Goal: Check status: Check status

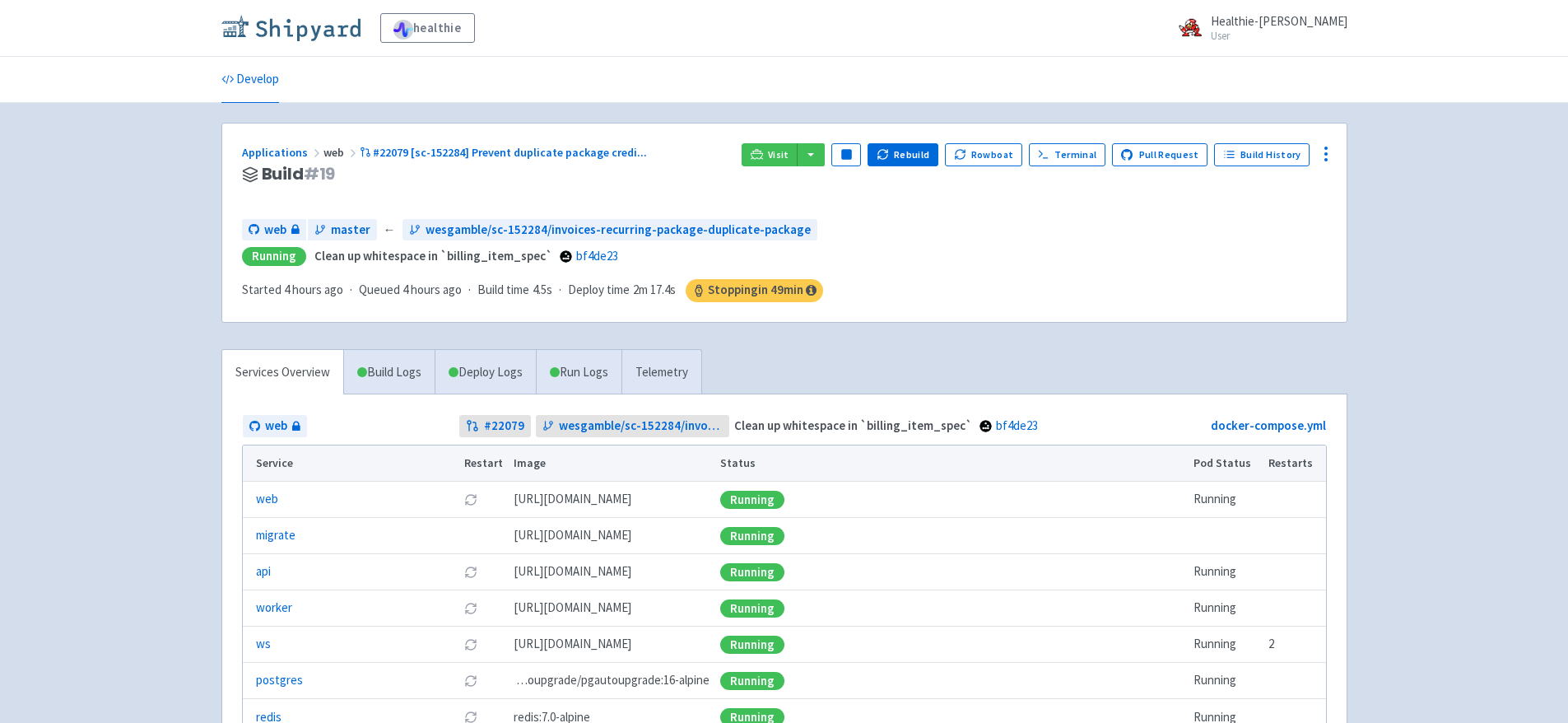
click at [328, 31] on img at bounding box center [291, 28] width 140 height 26
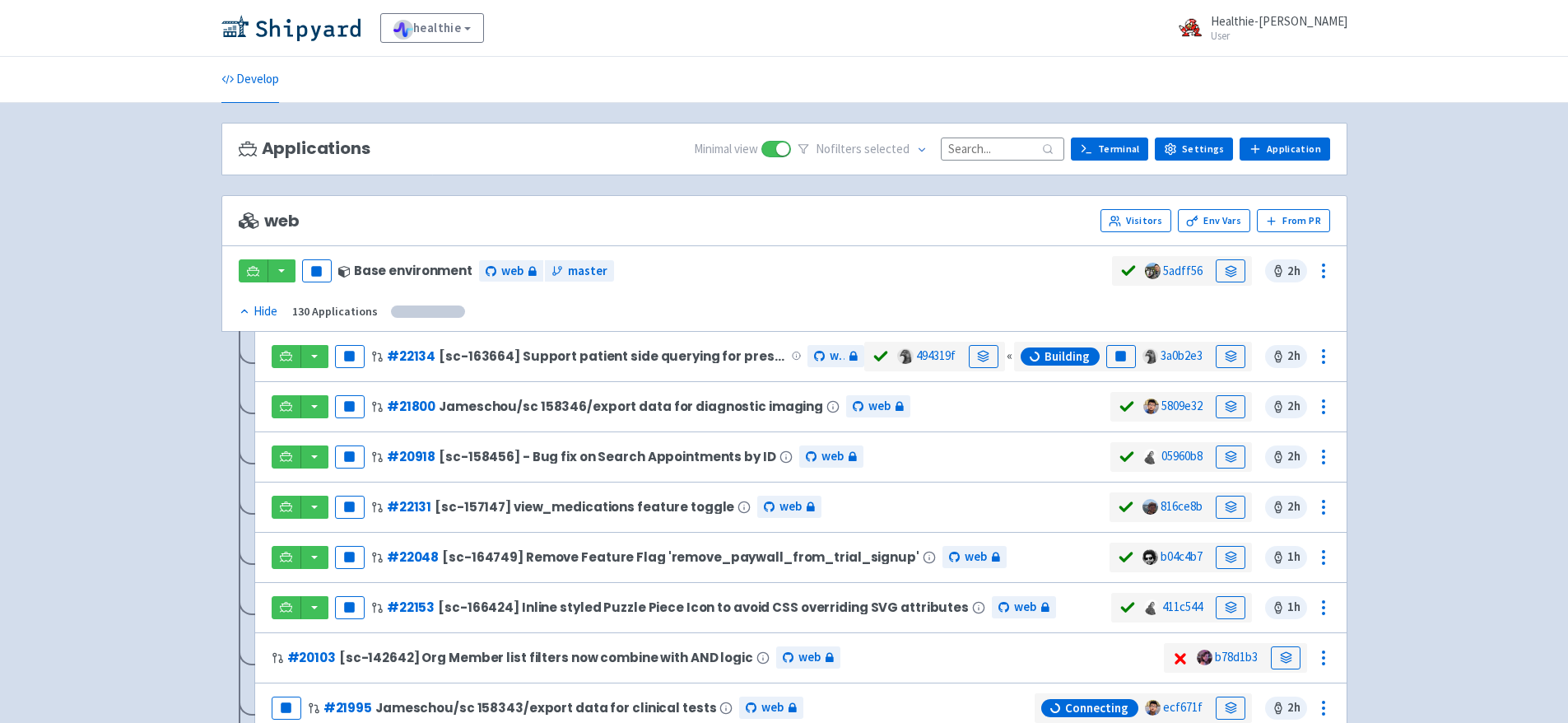
click at [988, 148] on input at bounding box center [1002, 149] width 124 height 22
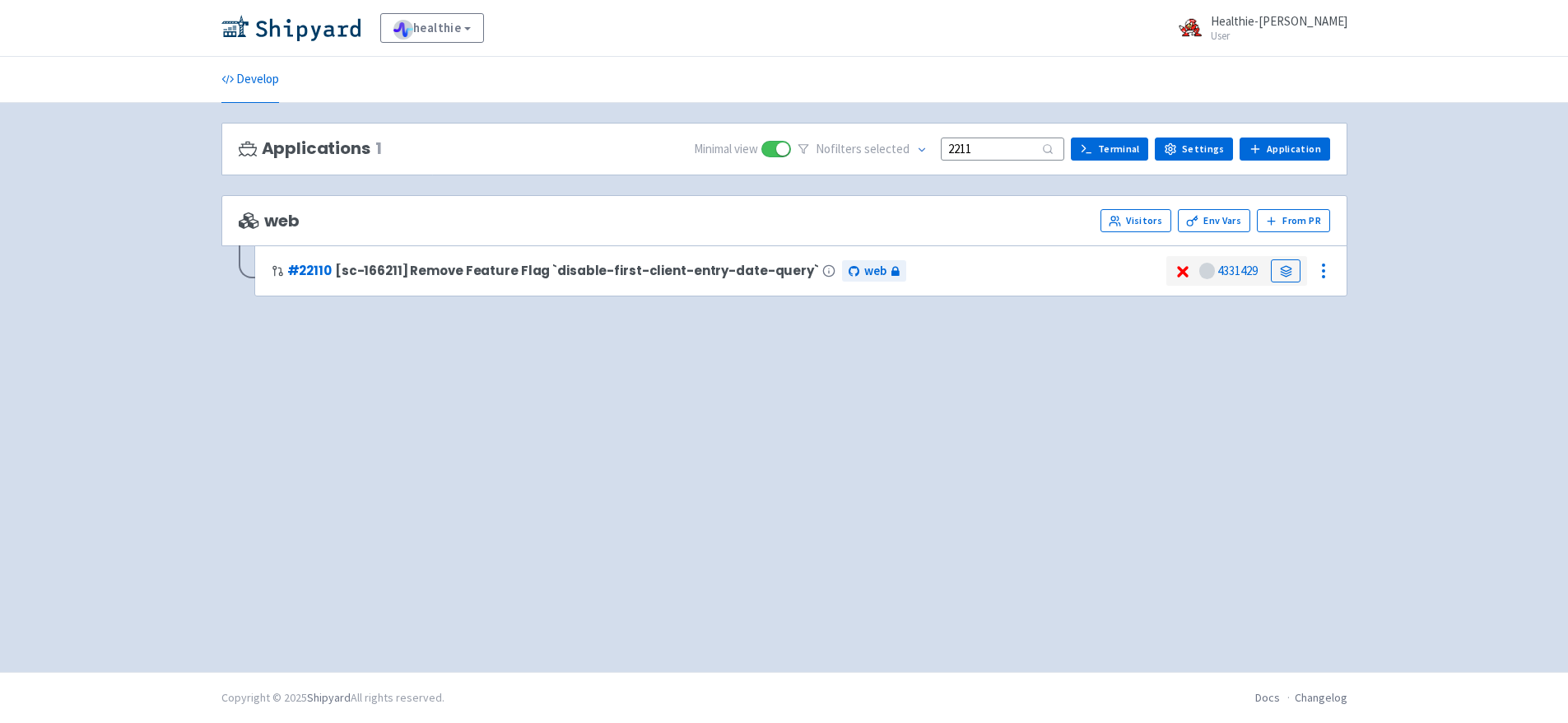
type input "2211"
click at [322, 32] on img at bounding box center [291, 28] width 140 height 26
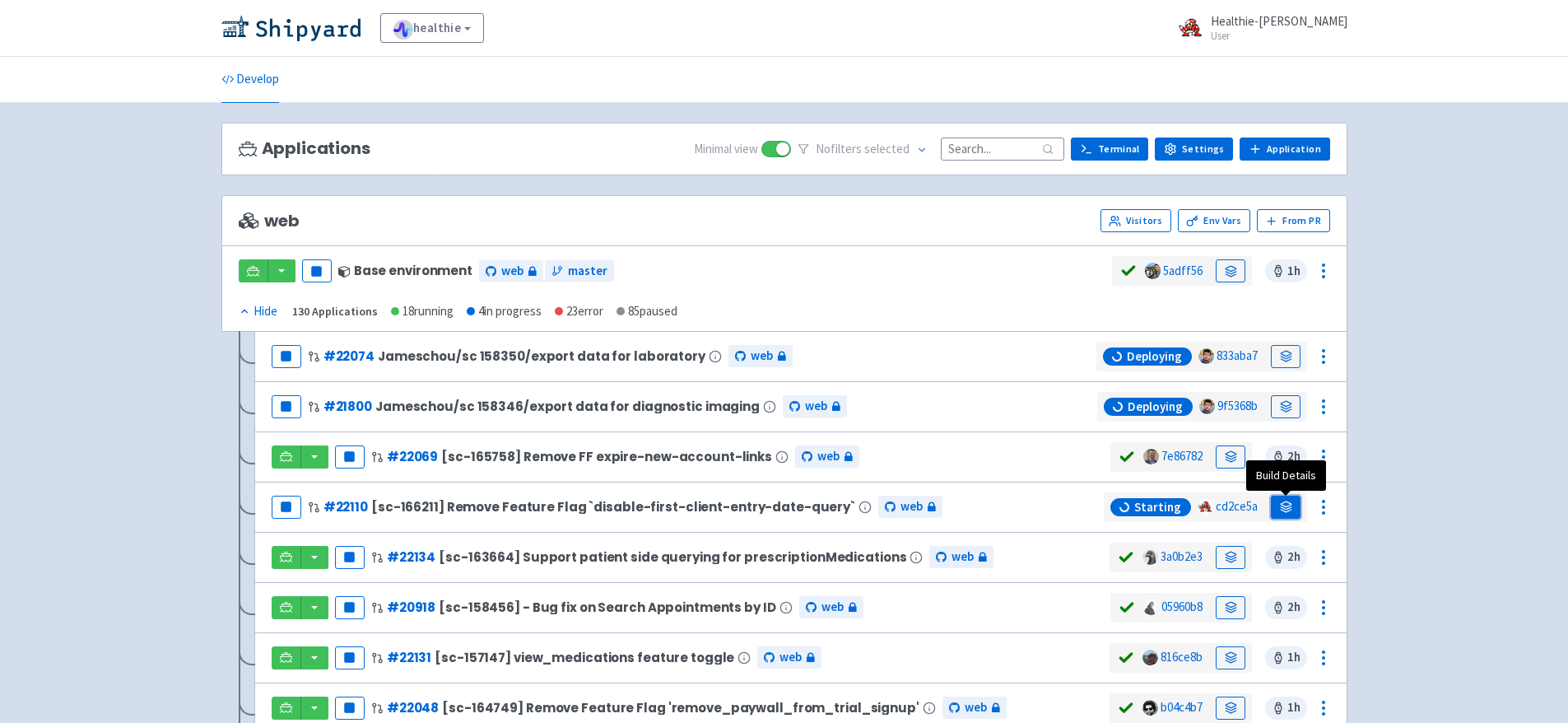
click at [1290, 504] on icon at bounding box center [1287, 507] width 12 height 12
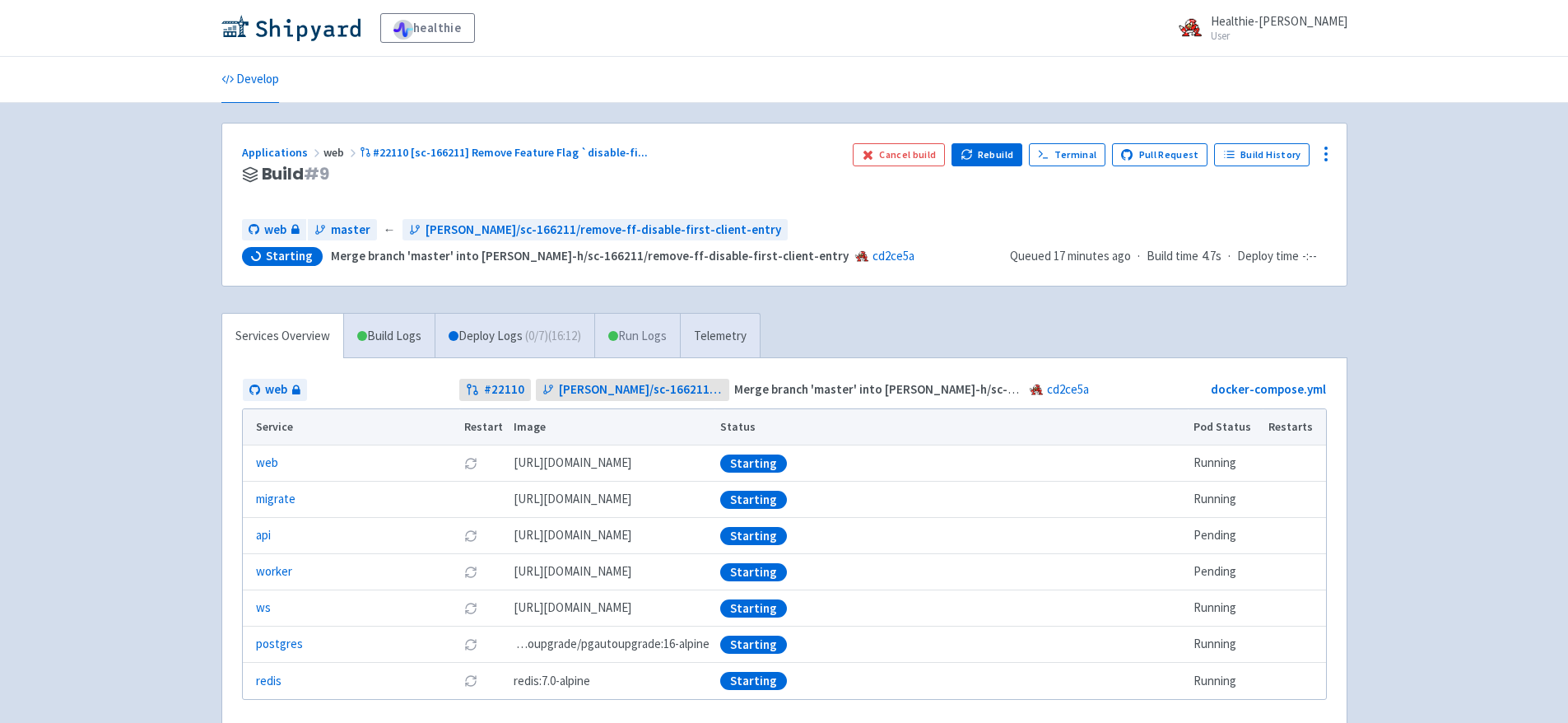
click at [650, 330] on link "Run Logs" at bounding box center [637, 335] width 86 height 45
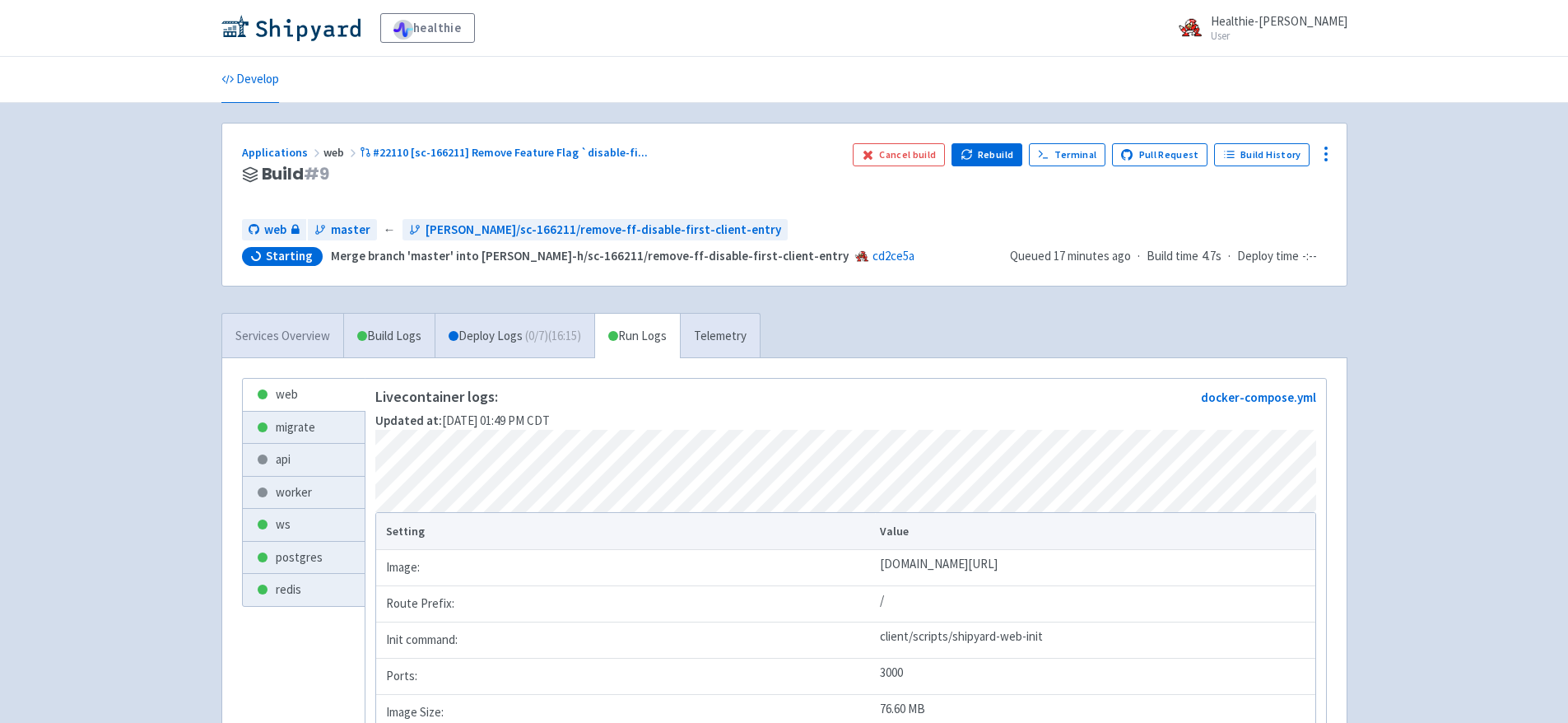
click at [317, 331] on link "Services Overview" at bounding box center [282, 335] width 121 height 45
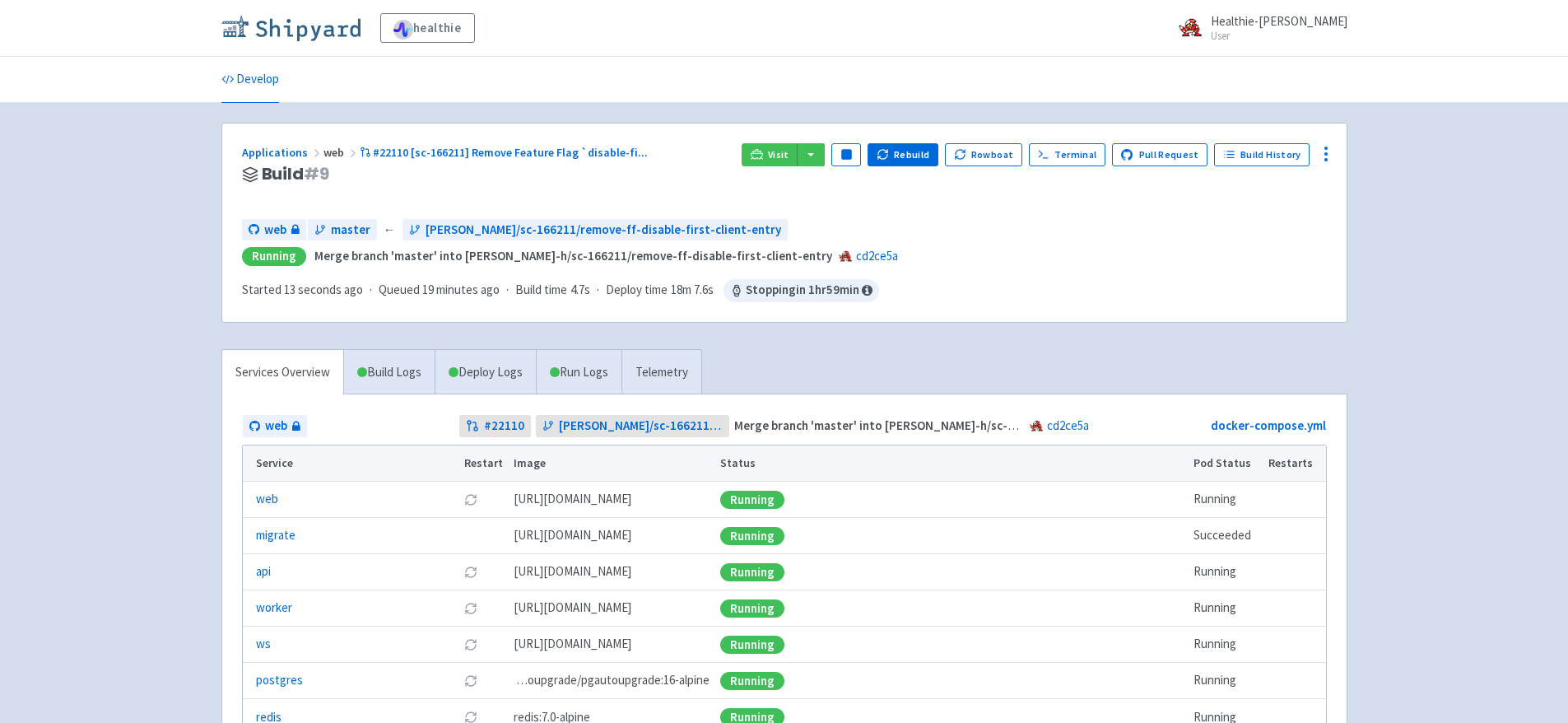
click at [292, 35] on img at bounding box center [291, 28] width 140 height 26
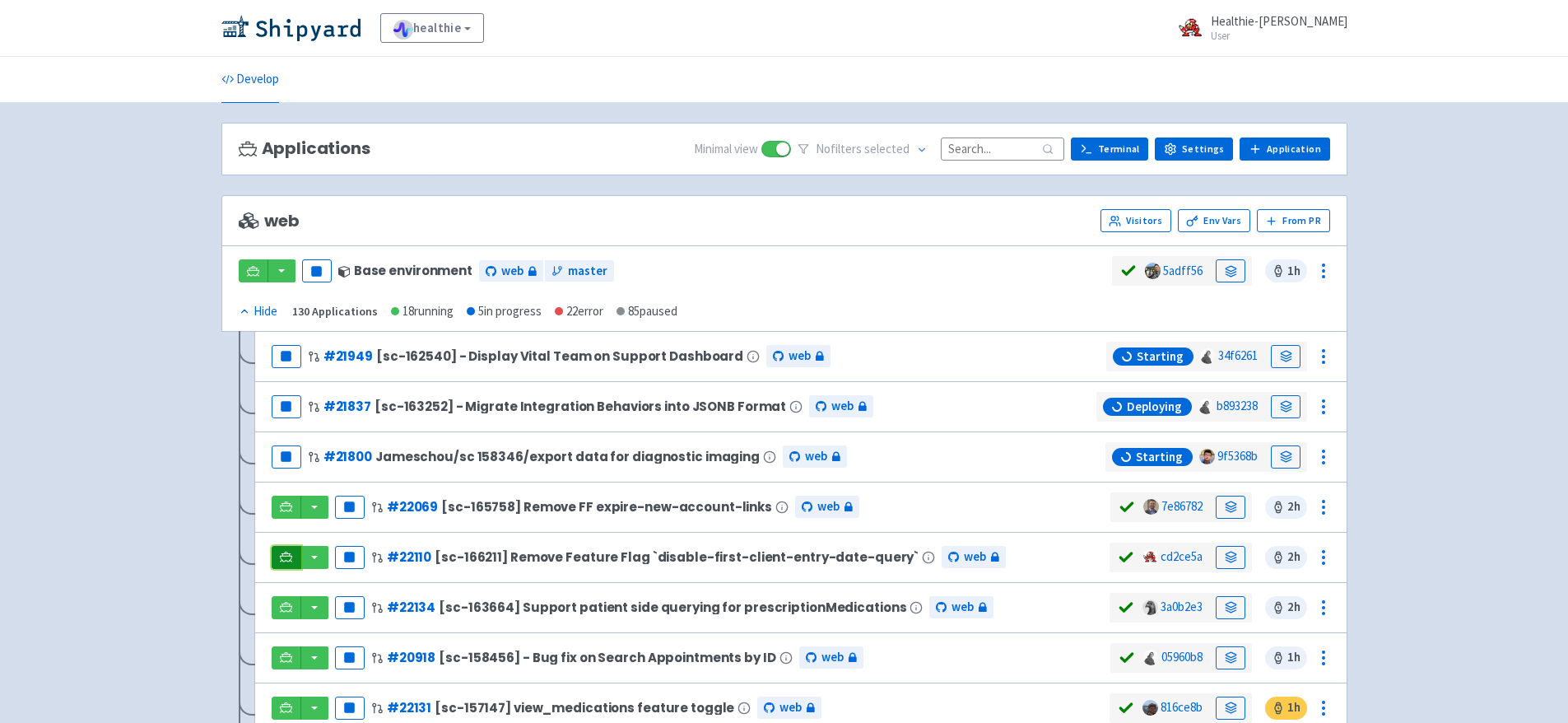
click at [285, 555] on icon at bounding box center [286, 555] width 12 height 9
